Goal: Task Accomplishment & Management: Complete application form

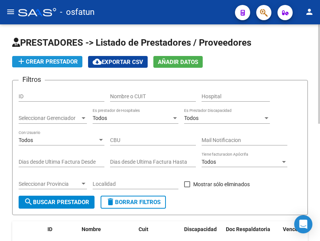
click at [41, 62] on span "add Crear Prestador" at bounding box center [47, 61] width 61 height 7
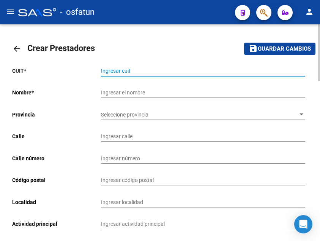
click at [114, 68] on input "Ingresar cuit" at bounding box center [203, 71] width 205 height 6
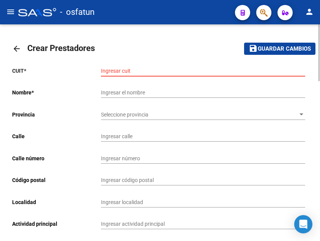
click at [112, 68] on input "Ingresar cuit" at bounding box center [203, 71] width 205 height 6
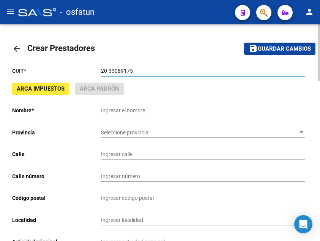
type input "20-33089175-1"
type input "[PERSON_NAME]"
type input "CASA 5 M:471 A"
type input "5"
type input "4400"
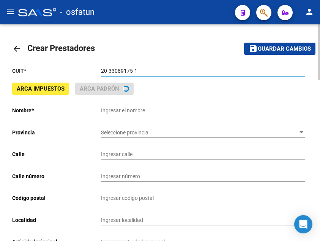
type input "SALTA"
type input "702091"
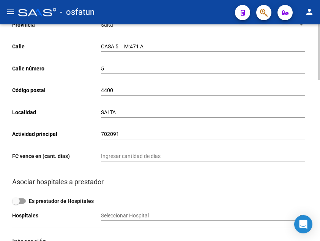
scroll to position [114, 0]
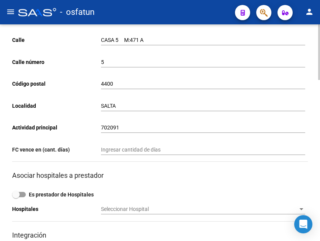
type input "20-33089175-1"
click at [167, 150] on input "Ingresar cantidad de días" at bounding box center [203, 149] width 205 height 6
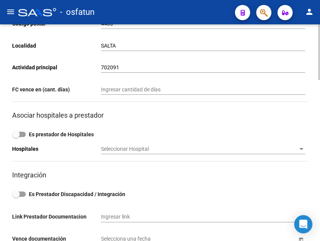
scroll to position [190, 0]
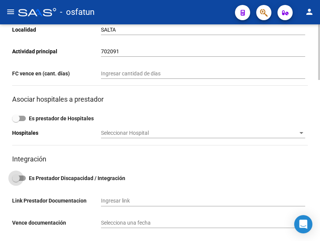
click at [22, 178] on span at bounding box center [19, 177] width 14 height 5
click at [16, 181] on input "Es Prestador Discapacidad / Integración" at bounding box center [16, 181] width 0 height 0
checkbox input "true"
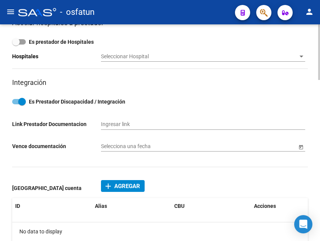
scroll to position [304, 0]
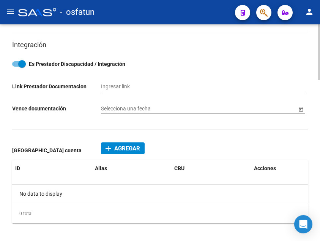
click at [121, 149] on span "Agregar" at bounding box center [127, 148] width 26 height 7
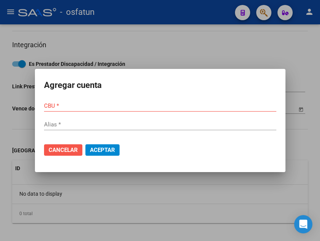
click at [64, 149] on span "Cancelar" at bounding box center [63, 149] width 29 height 7
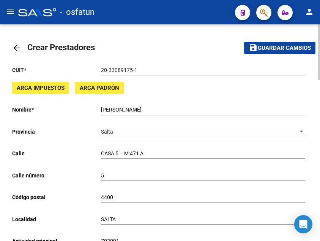
scroll to position [0, 0]
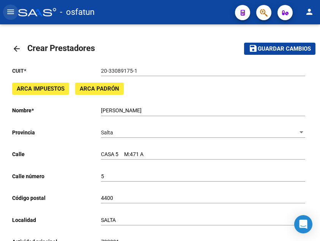
click at [11, 15] on mat-icon "menu" at bounding box center [10, 11] width 9 height 9
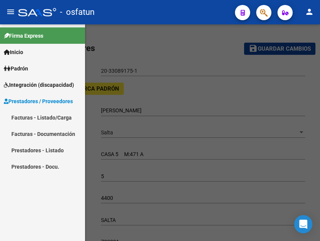
click at [52, 87] on span "Integración (discapacidad)" at bounding box center [39, 85] width 70 height 8
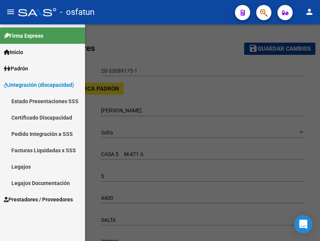
click at [40, 167] on link "Legajos" at bounding box center [42, 166] width 85 height 16
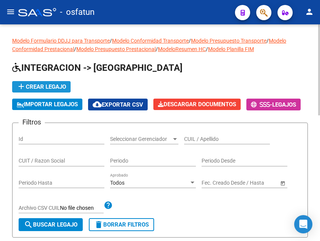
click at [56, 84] on span "add Crear Legajo" at bounding box center [41, 86] width 49 height 7
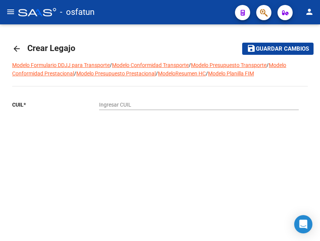
click at [110, 103] on input "Ingresar CUIL" at bounding box center [199, 105] width 200 height 6
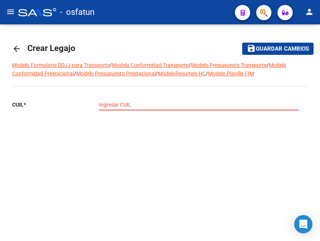
paste input "20-55834505-6"
type input "20-55834505-6"
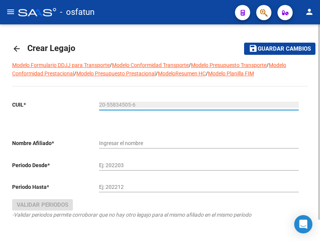
type input "[PERSON_NAME] [PERSON_NAME]"
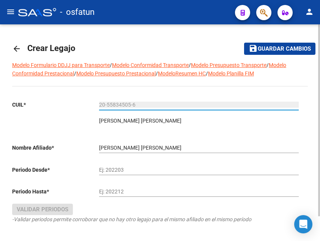
scroll to position [28, 0]
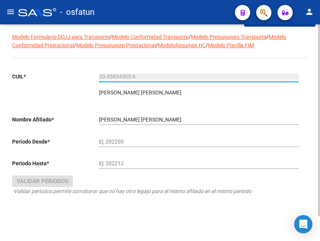
type input "20-55834505-6"
click at [109, 142] on input "Ej: 202203" at bounding box center [199, 141] width 200 height 6
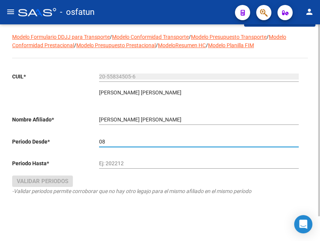
type input "0"
type input "202508"
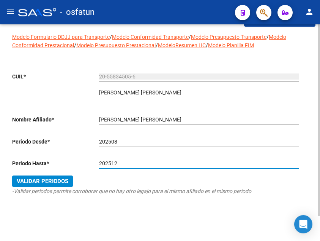
type input "202512"
click at [64, 182] on span "Validar Periodos" at bounding box center [43, 181] width 52 height 7
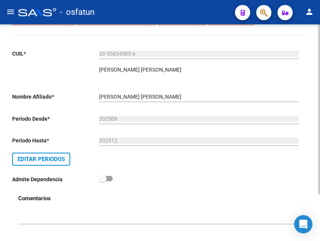
scroll to position [59, 0]
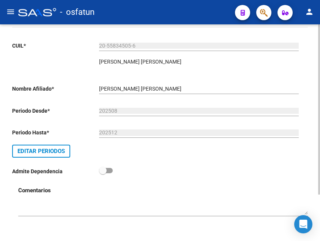
click at [81, 199] on div at bounding box center [163, 205] width 290 height 22
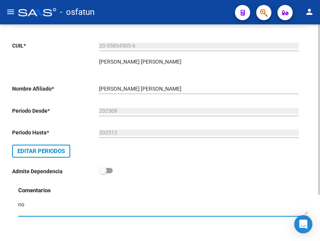
type textarea "n"
type textarea "No"
